Goal: Task Accomplishment & Management: Manage account settings

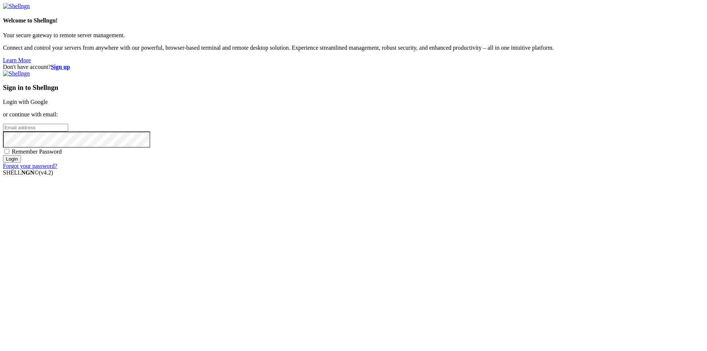
click at [48, 105] on link "Login with Google" at bounding box center [25, 102] width 45 height 6
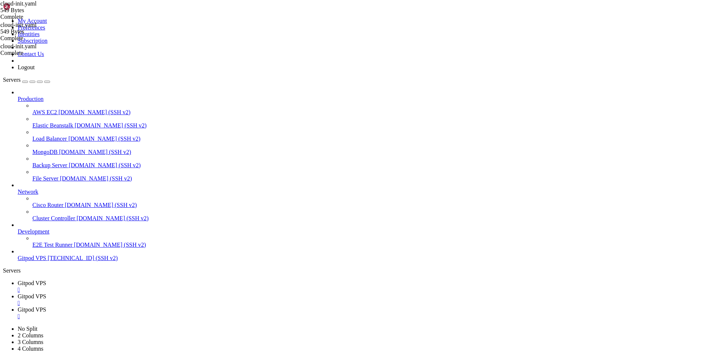
scroll to position [225, 0]
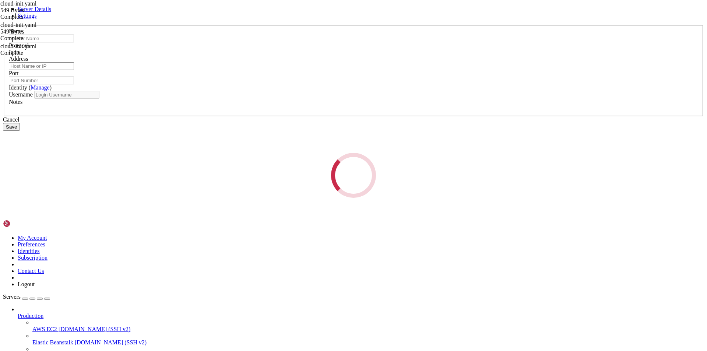
type input "Gitpod VPS"
type input "[TECHNICAL_ID]"
type input "22"
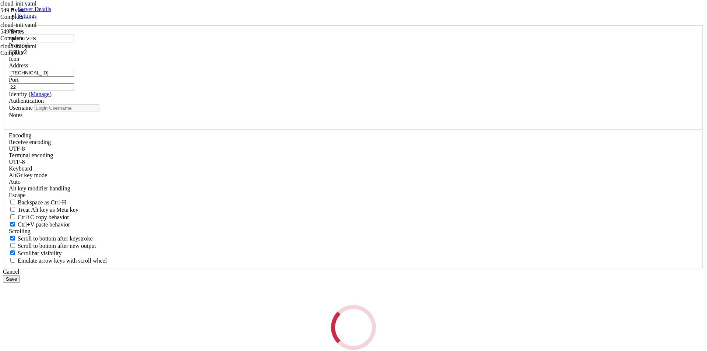
type input "root"
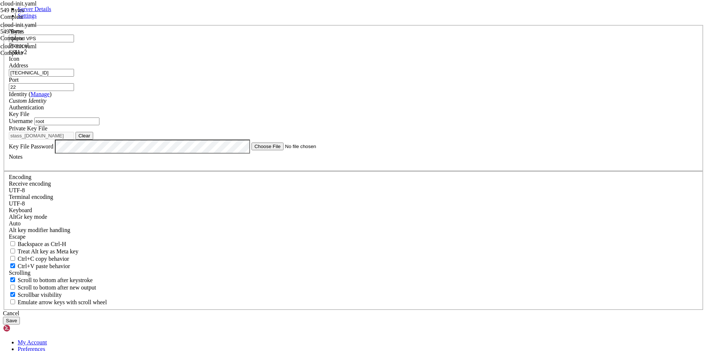
drag, startPoint x: 307, startPoint y: 120, endPoint x: 223, endPoint y: 119, distance: 84.3
click at [223, 119] on div "Server Details Settings Name Gitpod VPS Protocol SSH v2 Icon" at bounding box center [353, 165] width 701 height 319
paste input "[TECHNICAL_ID]"
type input "[TECHNICAL_ID]"
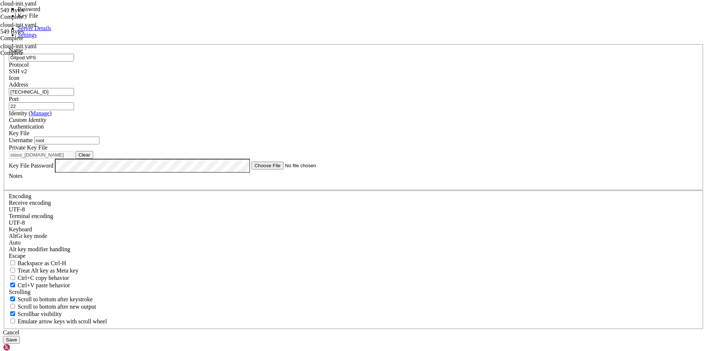
click at [29, 136] on span "Key File" at bounding box center [19, 133] width 21 height 6
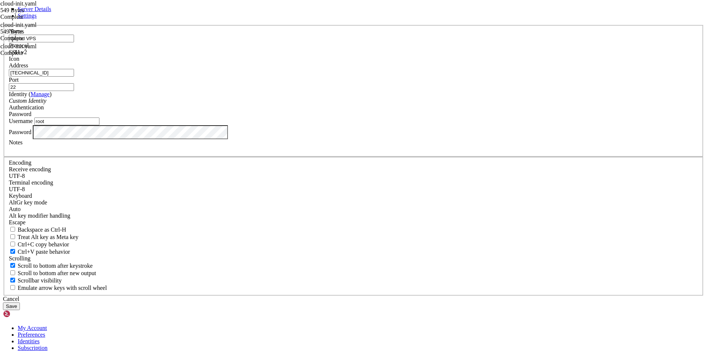
click at [20, 302] on button "Save" at bounding box center [11, 306] width 17 height 8
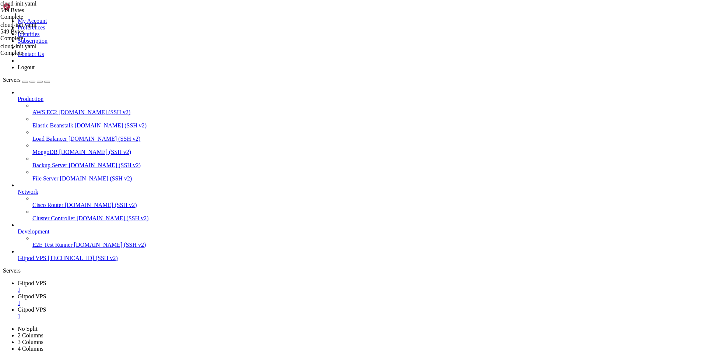
drag, startPoint x: 191, startPoint y: 8, endPoint x: 161, endPoint y: 4, distance: 30.4
click at [190, 300] on div "" at bounding box center [361, 303] width 686 height 7
click at [155, 293] on link "Gitpod VPS " at bounding box center [361, 299] width 686 height 13
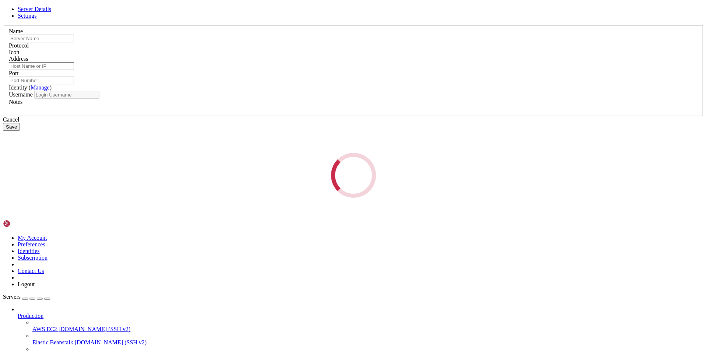
type input "Gitpod VPS"
type input "[TECHNICAL_ID]"
type input "22"
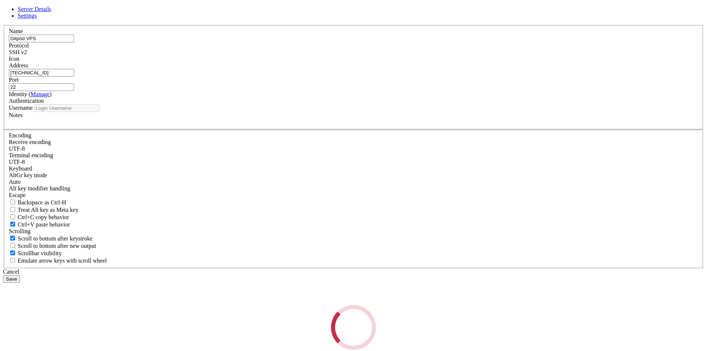
type input "root"
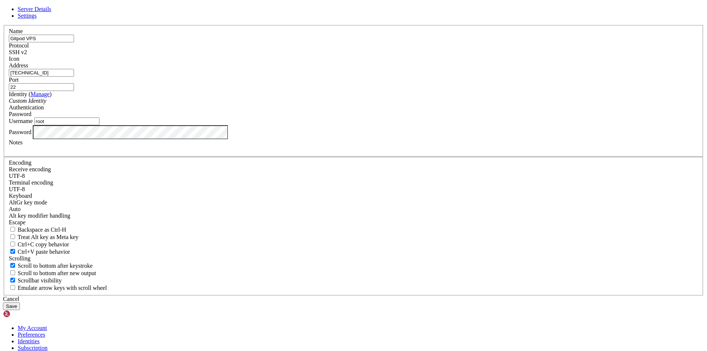
click at [401, 117] on div "Password" at bounding box center [353, 114] width 689 height 7
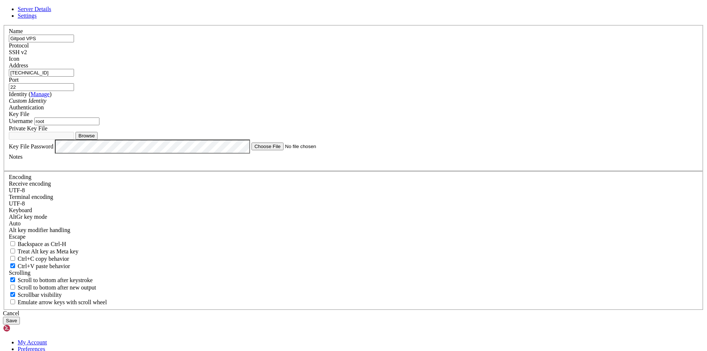
click at [98, 140] on button "Browse" at bounding box center [86, 136] width 22 height 8
type input "id_rsa"
drag, startPoint x: 278, startPoint y: 174, endPoint x: 263, endPoint y: 171, distance: 15.4
click at [99, 125] on input "root" at bounding box center [66, 121] width 65 height 8
type input "r"
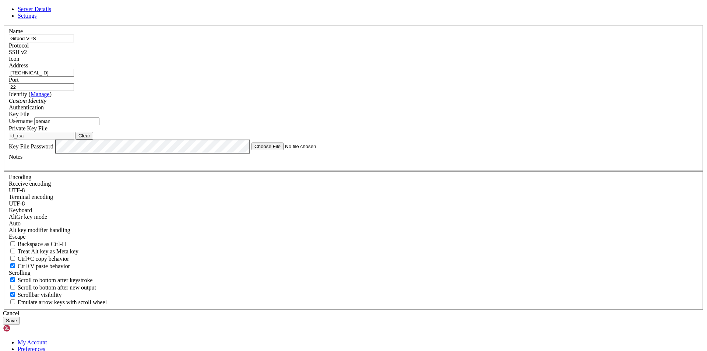
type input "debian"
click at [20, 317] on button "Save" at bounding box center [11, 321] width 17 height 8
